Goal: Task Accomplishment & Management: Manage account settings

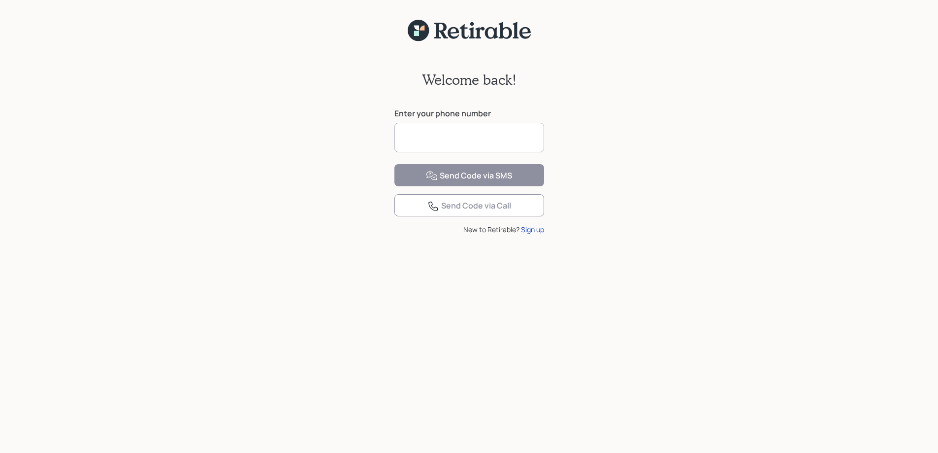
click at [407, 136] on input at bounding box center [469, 138] width 150 height 30
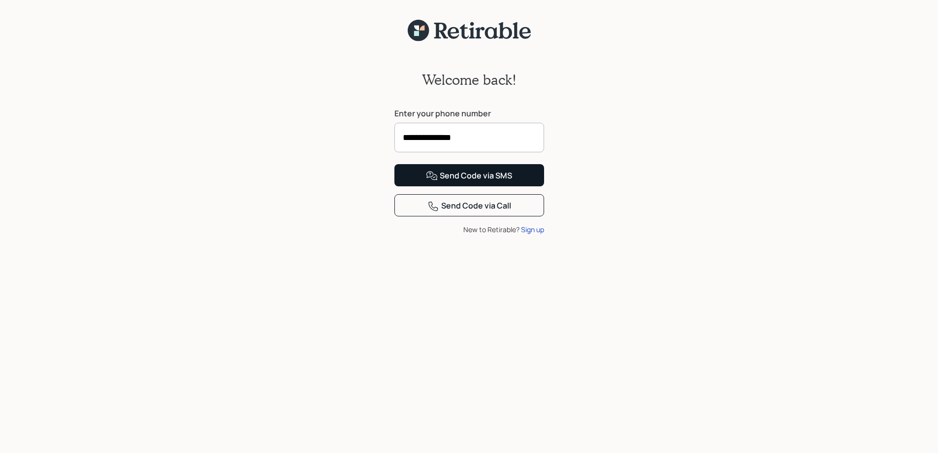
type input "**********"
click at [485, 182] on div "Send Code via SMS" at bounding box center [469, 176] width 86 height 12
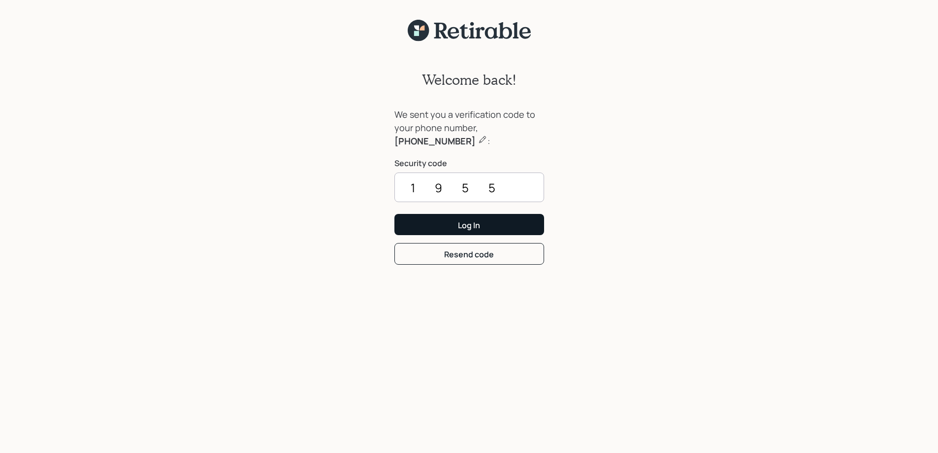
type input "1955"
click at [462, 225] on div "Log In" at bounding box center [469, 225] width 22 height 11
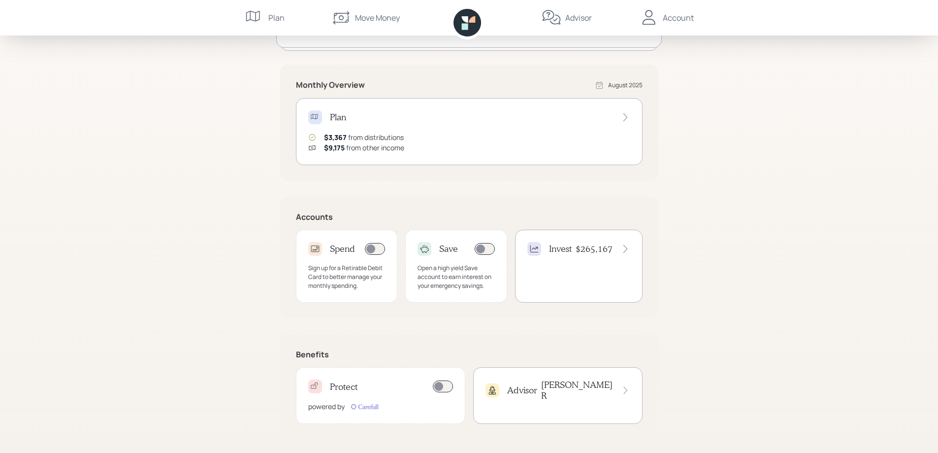
scroll to position [158, 0]
click at [598, 385] on h4 "[PERSON_NAME]" at bounding box center [577, 387] width 72 height 21
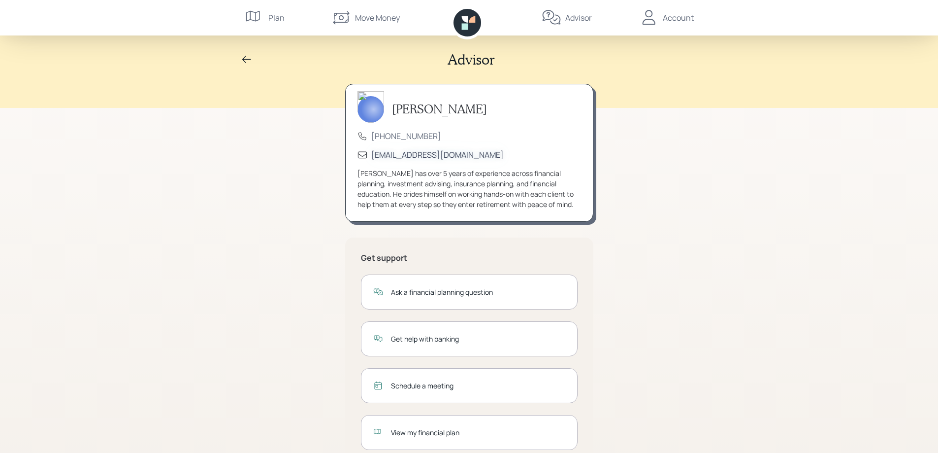
click at [411, 156] on div "[EMAIL_ADDRESS][DOMAIN_NAME]" at bounding box center [437, 154] width 132 height 11
click at [680, 17] on div "Account" at bounding box center [678, 18] width 31 height 12
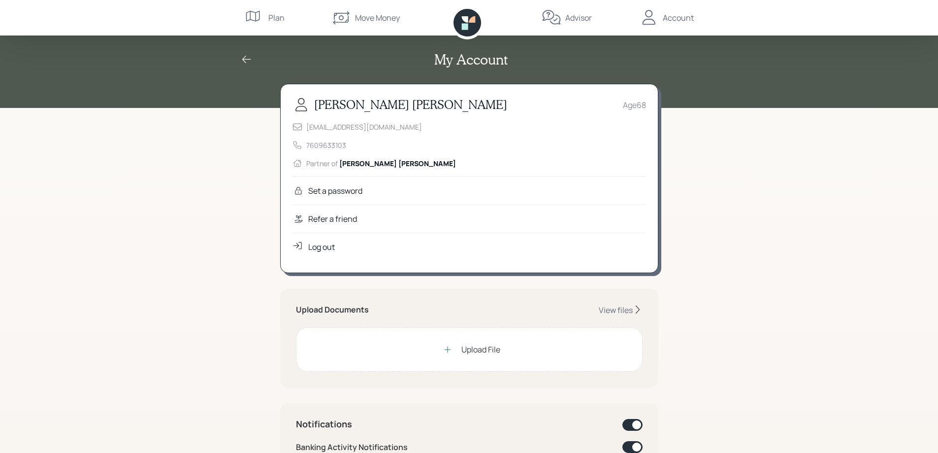
click at [675, 18] on div "Account" at bounding box center [678, 18] width 31 height 12
click at [318, 247] on div "Log out" at bounding box center [321, 247] width 27 height 12
